Goal: Transaction & Acquisition: Purchase product/service

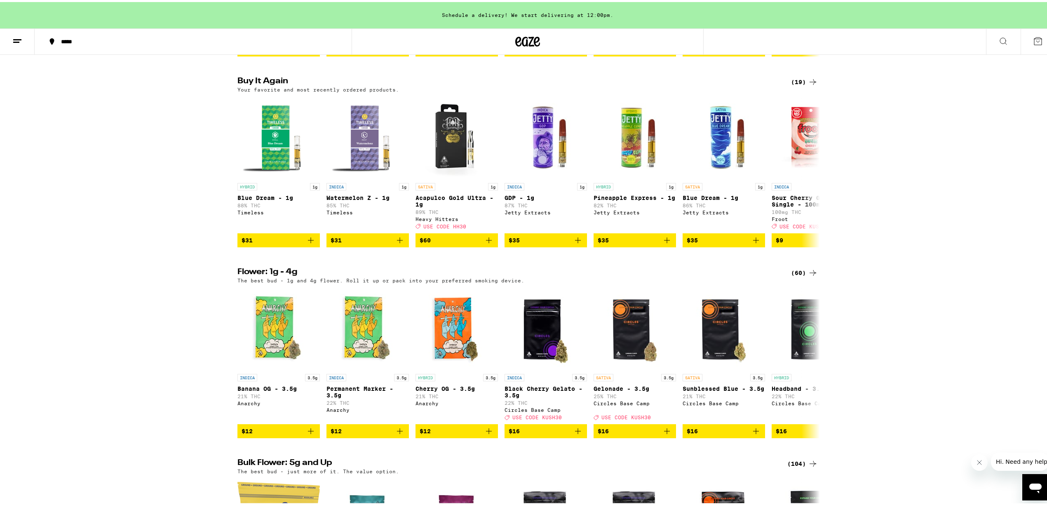
scroll to position [604, 0]
